Goal: Task Accomplishment & Management: Use online tool/utility

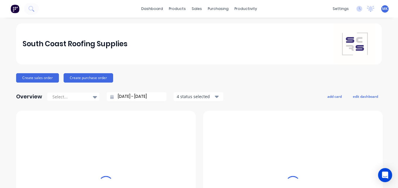
click at [217, 9] on div "purchasing" at bounding box center [218, 8] width 27 height 9
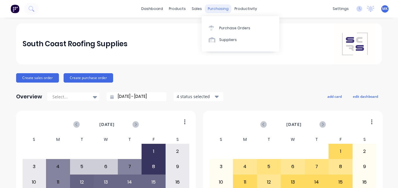
click at [214, 9] on div "purchasing" at bounding box center [218, 8] width 27 height 9
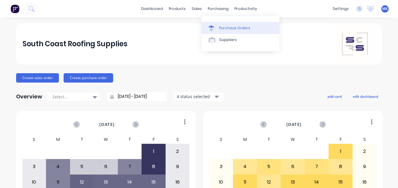
click at [225, 28] on div "Purchase Orders" at bounding box center [234, 27] width 31 height 5
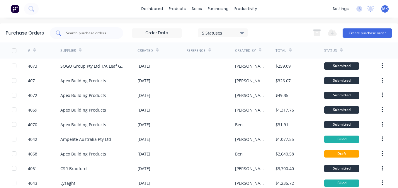
click at [93, 33] on input "text" at bounding box center [89, 33] width 49 height 6
type input "apex"
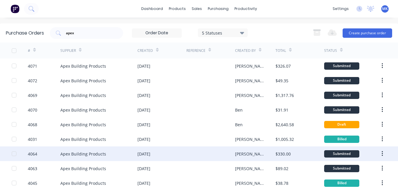
click at [254, 153] on div "[PERSON_NAME]" at bounding box center [255, 154] width 41 height 15
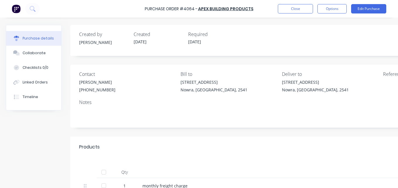
click at [103, 171] on div at bounding box center [104, 172] width 12 height 12
click at [334, 7] on button "Options" at bounding box center [331, 8] width 29 height 9
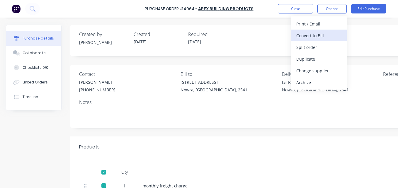
click at [331, 30] on button "Convert to Bill" at bounding box center [319, 36] width 56 height 12
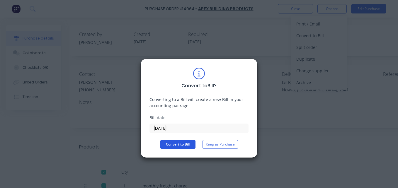
click at [181, 145] on button "Convert to Bill" at bounding box center [177, 144] width 35 height 9
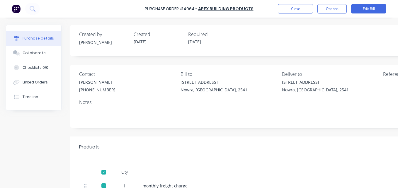
scroll to position [96, 0]
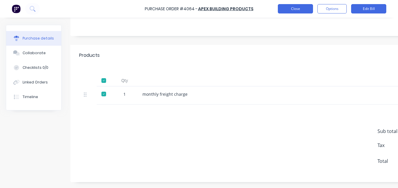
click at [303, 13] on button "Close" at bounding box center [295, 8] width 35 height 9
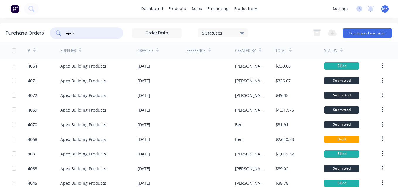
click at [97, 33] on input "apex" at bounding box center [89, 33] width 49 height 6
type input "4056"
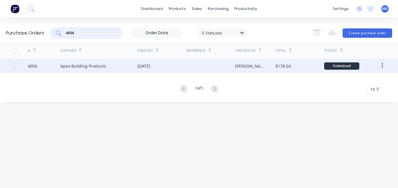
click at [234, 68] on div at bounding box center [210, 66] width 49 height 15
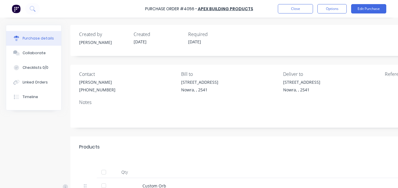
click at [104, 169] on div at bounding box center [104, 172] width 12 height 12
click at [325, 10] on button "Options" at bounding box center [331, 8] width 29 height 9
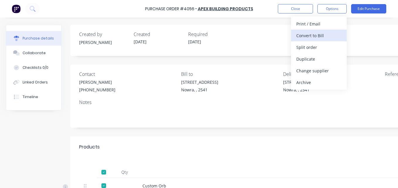
click at [320, 37] on div "Convert to Bill" at bounding box center [318, 35] width 45 height 8
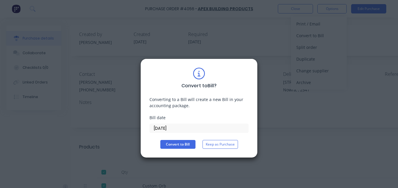
click at [187, 139] on div "Convert to Bill ? Converting to a Bill will create a new Bill in your accountin…" at bounding box center [198, 108] width 99 height 81
click at [187, 146] on button "Convert to Bill" at bounding box center [177, 144] width 35 height 9
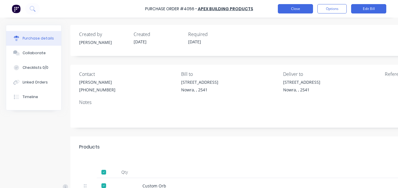
click at [291, 10] on button "Close" at bounding box center [295, 8] width 35 height 9
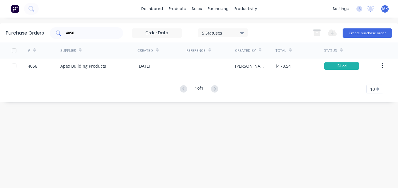
click at [77, 33] on input "4056" at bounding box center [89, 33] width 49 height 6
type input "4049"
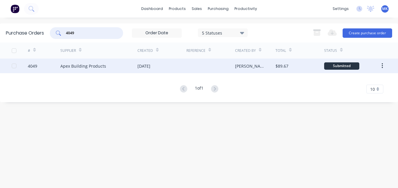
click at [266, 70] on div "[PERSON_NAME]" at bounding box center [255, 66] width 41 height 15
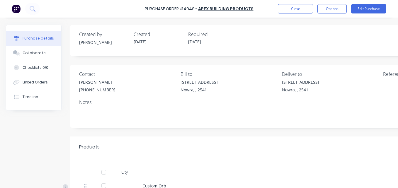
click at [104, 173] on div at bounding box center [104, 172] width 12 height 12
click at [340, 10] on button "Options" at bounding box center [331, 8] width 29 height 9
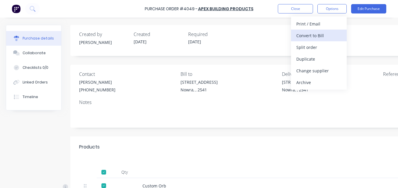
click at [331, 37] on div "Convert to Bill" at bounding box center [318, 35] width 45 height 8
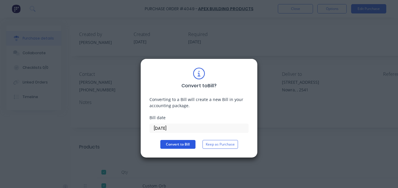
click at [184, 146] on button "Convert to Bill" at bounding box center [177, 144] width 35 height 9
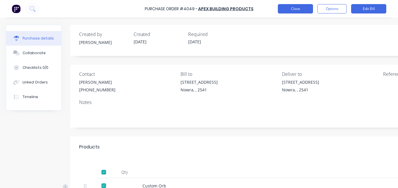
click at [301, 12] on button "Close" at bounding box center [295, 8] width 35 height 9
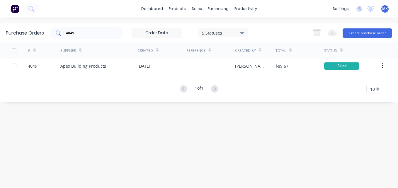
click at [95, 28] on div "4049" at bounding box center [86, 33] width 73 height 12
click at [93, 36] on input "4049" at bounding box center [89, 33] width 49 height 6
type input "4048"
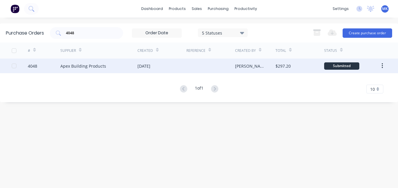
click at [290, 69] on div "$297.20" at bounding box center [282, 66] width 15 height 6
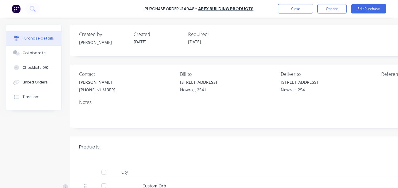
click at [106, 172] on div at bounding box center [104, 172] width 12 height 12
click at [332, 7] on button "Options" at bounding box center [331, 8] width 29 height 9
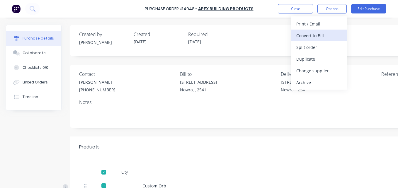
click at [332, 34] on div "Convert to Bill" at bounding box center [318, 35] width 45 height 8
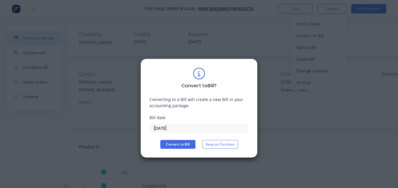
click at [191, 140] on div "Convert to Bill ? Converting to a Bill will create a new Bill in your accountin…" at bounding box center [198, 108] width 99 height 81
click at [192, 143] on button "Convert to Bill" at bounding box center [177, 144] width 35 height 9
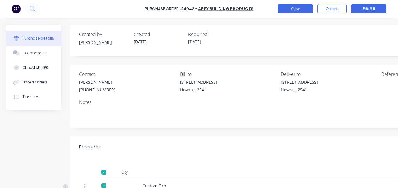
click at [287, 8] on button "Close" at bounding box center [295, 8] width 35 height 9
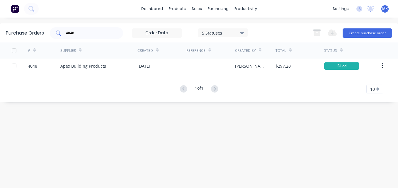
click at [88, 38] on div "4048" at bounding box center [86, 33] width 73 height 12
click at [88, 34] on input "4048" at bounding box center [89, 33] width 49 height 6
type input "4033"
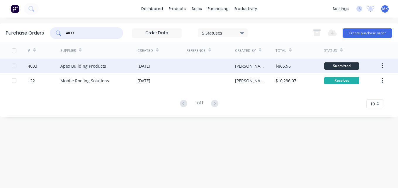
click at [292, 64] on div "$865.96" at bounding box center [299, 66] width 49 height 15
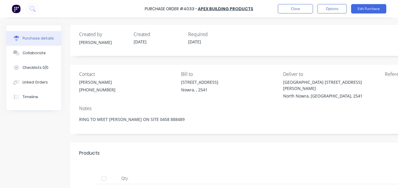
click at [106, 173] on div at bounding box center [104, 179] width 12 height 12
click at [337, 9] on button "Options" at bounding box center [331, 8] width 29 height 9
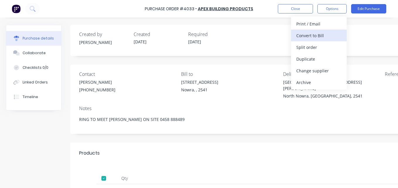
click at [329, 38] on div "Convert to Bill" at bounding box center [318, 35] width 45 height 8
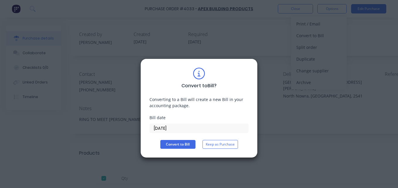
click at [187, 149] on div "Convert to Bill ? Converting to a Bill will create a new Bill in your accountin…" at bounding box center [198, 108] width 117 height 99
click at [187, 144] on button "Convert to Bill" at bounding box center [177, 144] width 35 height 9
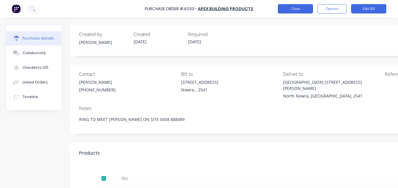
click at [293, 10] on button "Close" at bounding box center [295, 8] width 35 height 9
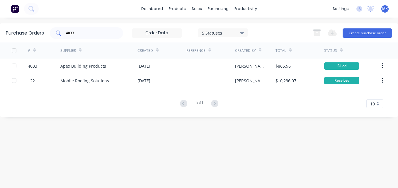
click at [88, 32] on input "4033" at bounding box center [89, 33] width 49 height 6
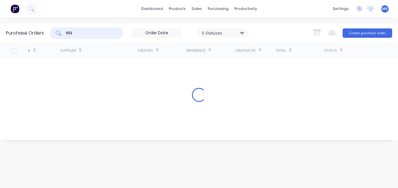
click at [69, 33] on input "053" at bounding box center [89, 33] width 49 height 6
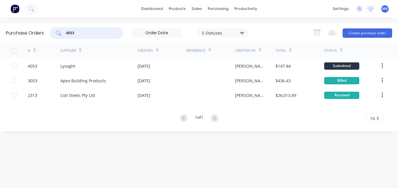
type input "4053"
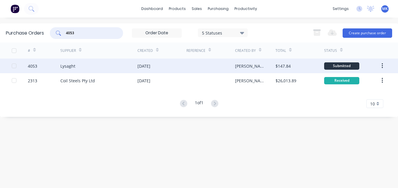
click at [292, 69] on div "$147.84" at bounding box center [299, 66] width 49 height 15
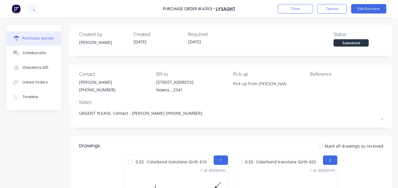
scroll to position [88, 0]
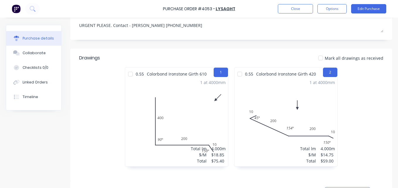
click at [329, 57] on span "Mark all drawings as received" at bounding box center [354, 58] width 59 height 6
click at [320, 59] on div at bounding box center [321, 58] width 12 height 12
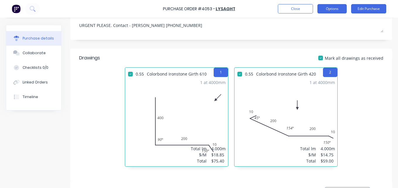
click at [346, 10] on button "Options" at bounding box center [331, 8] width 29 height 9
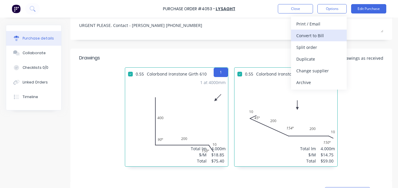
click at [340, 41] on button "Convert to Bill" at bounding box center [319, 36] width 56 height 12
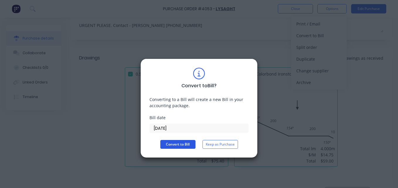
click at [185, 144] on button "Convert to Bill" at bounding box center [177, 144] width 35 height 9
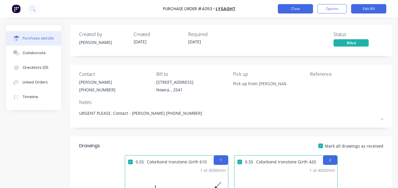
click at [306, 7] on button "Close" at bounding box center [295, 8] width 35 height 9
